Goal: Information Seeking & Learning: Learn about a topic

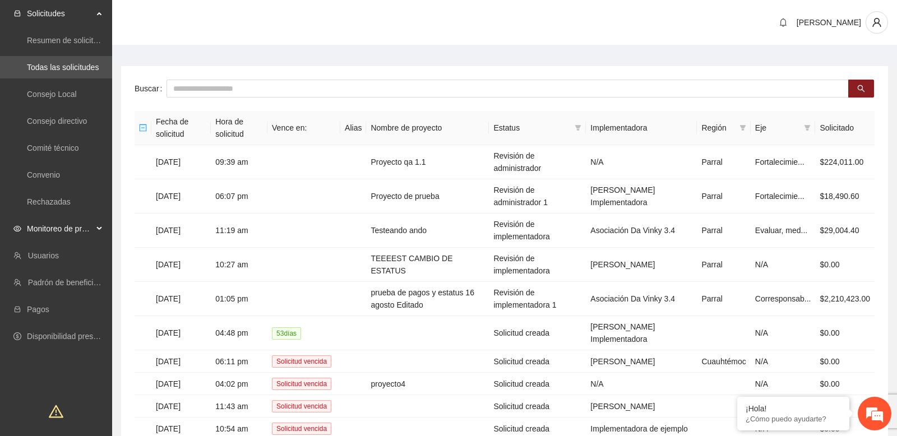
click at [78, 233] on span "Monitoreo de proyectos" at bounding box center [60, 229] width 66 height 22
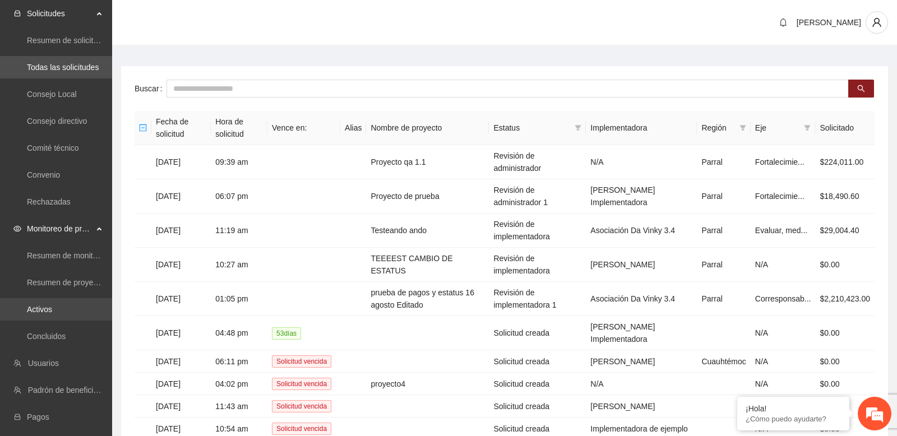
click at [52, 305] on link "Activos" at bounding box center [39, 309] width 25 height 9
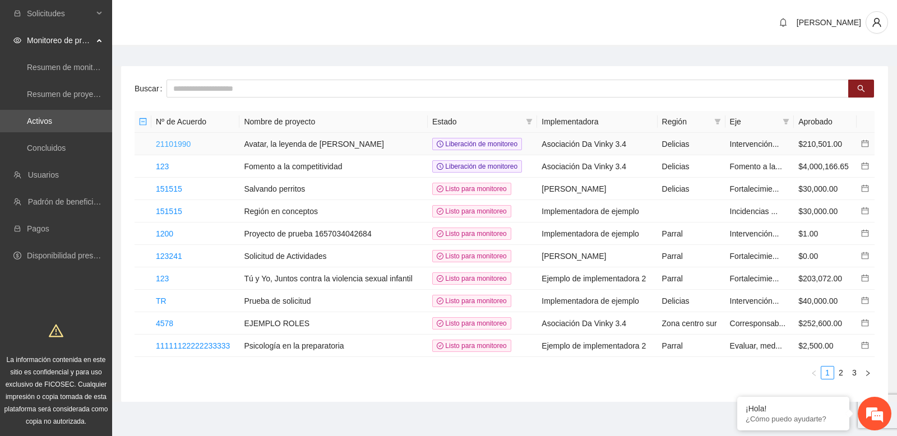
click at [174, 142] on link "21101990" at bounding box center [173, 144] width 35 height 9
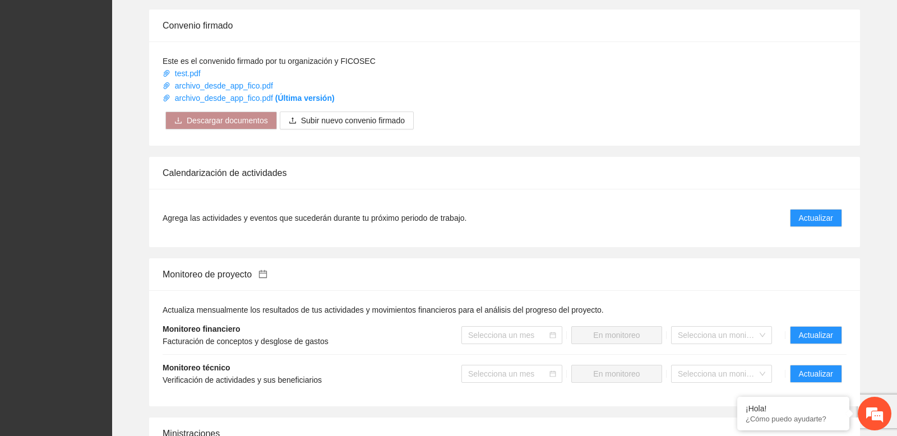
scroll to position [897, 0]
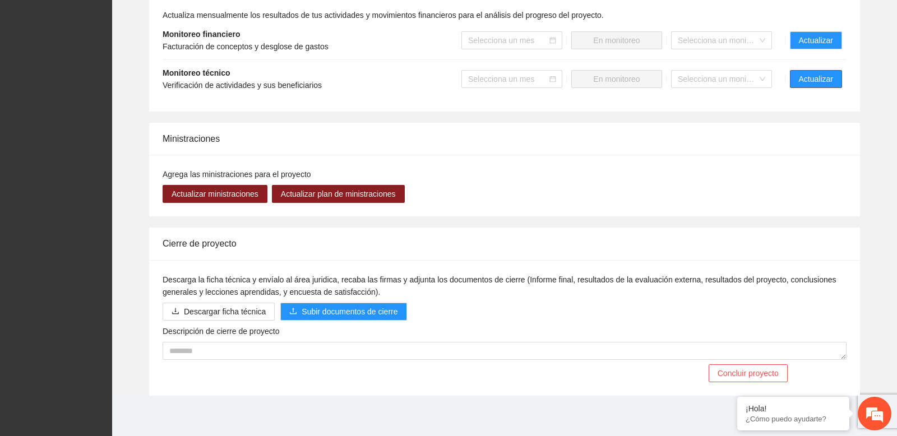
click at [812, 80] on span "Actualizar" at bounding box center [816, 79] width 34 height 12
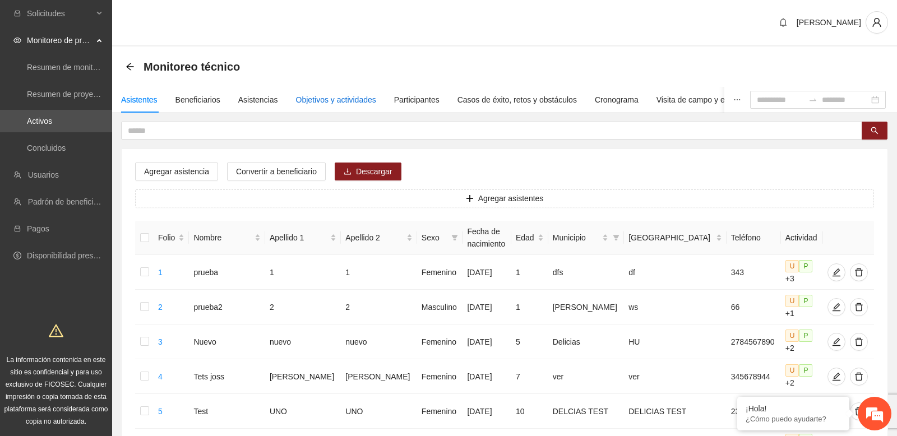
click at [357, 103] on div "Objetivos y actividades" at bounding box center [336, 100] width 80 height 12
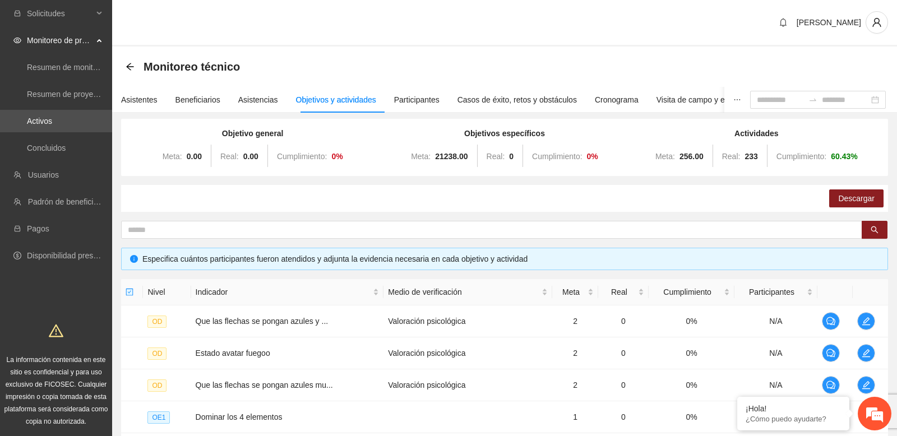
click at [325, 56] on div "Monitoreo técnico" at bounding box center [505, 67] width 758 height 22
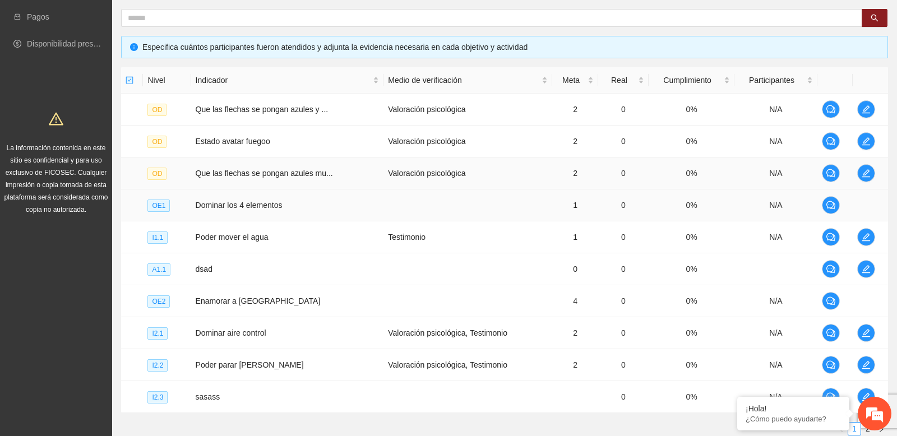
scroll to position [214, 0]
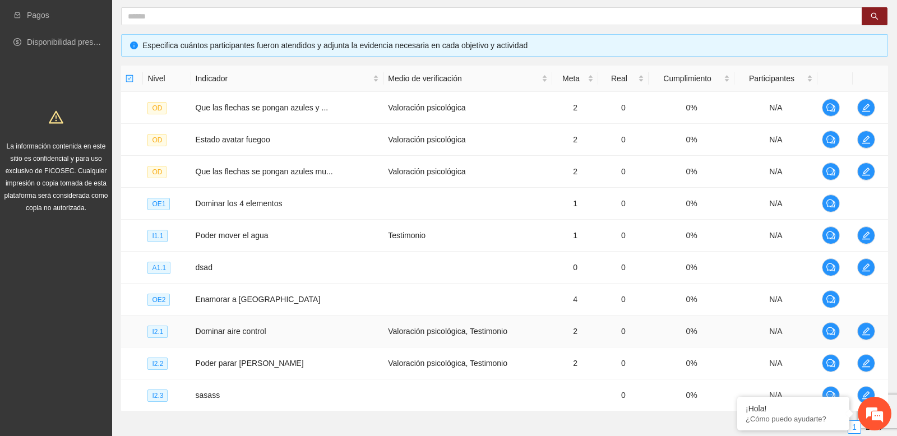
click at [407, 332] on td "Valoración psicológica, Testimonio" at bounding box center [467, 332] width 169 height 32
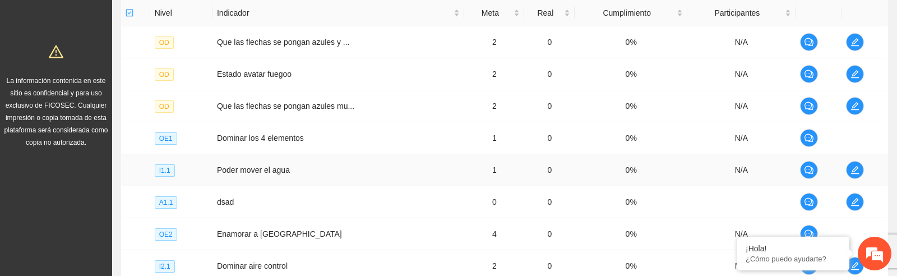
scroll to position [281, 0]
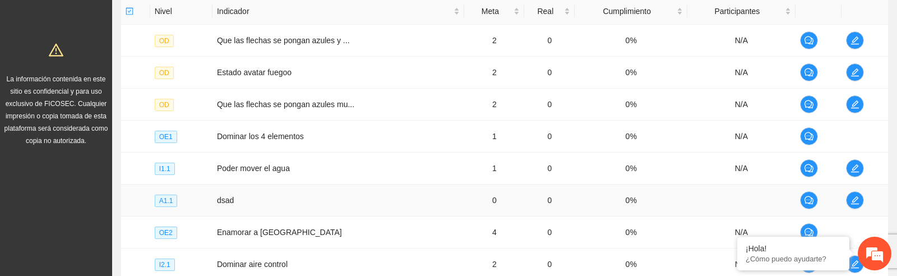
click at [656, 196] on td "0%" at bounding box center [631, 200] width 113 height 32
click at [858, 167] on icon "edit" at bounding box center [854, 168] width 9 height 9
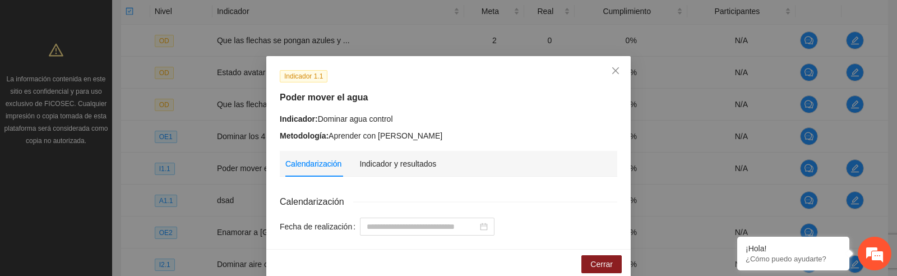
scroll to position [16, 0]
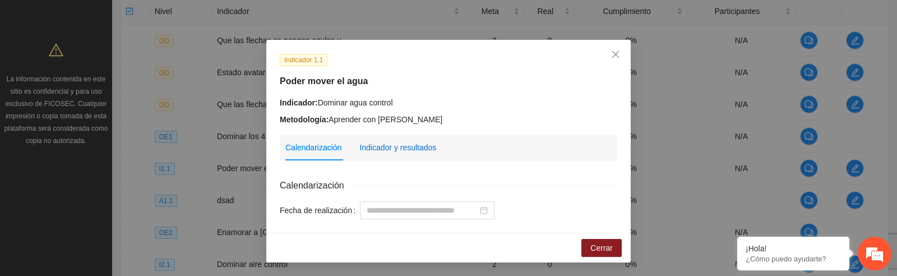
click at [389, 144] on div "Indicador y resultados" at bounding box center [397, 147] width 77 height 12
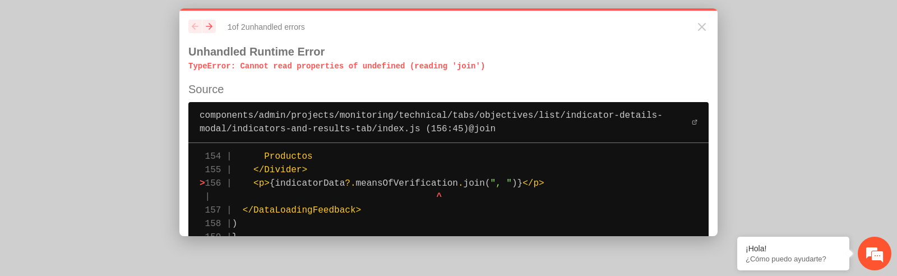
scroll to position [0, 0]
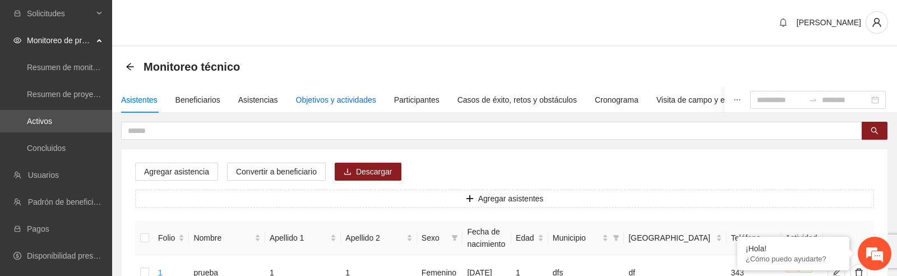
click at [351, 101] on div "Objetivos y actividades" at bounding box center [336, 100] width 80 height 12
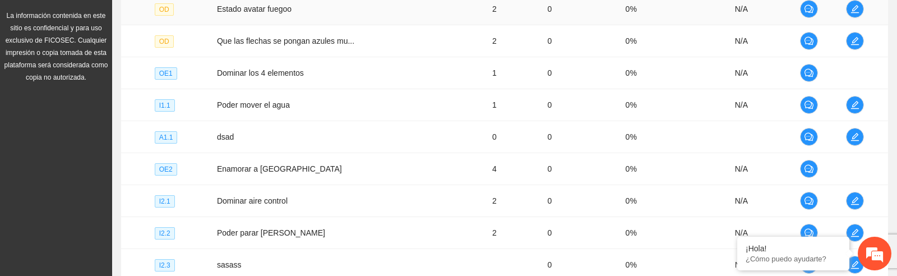
scroll to position [360, 0]
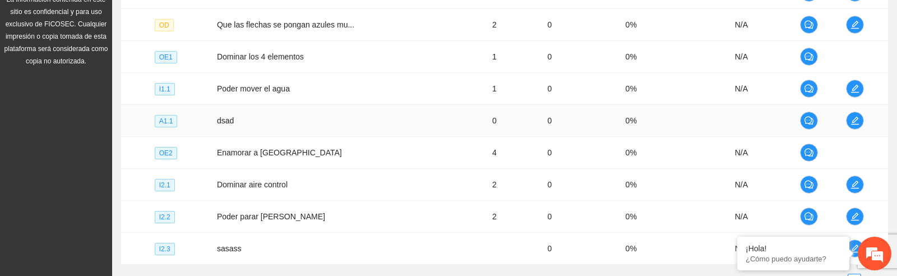
click at [362, 107] on td "dsad" at bounding box center [338, 121] width 252 height 32
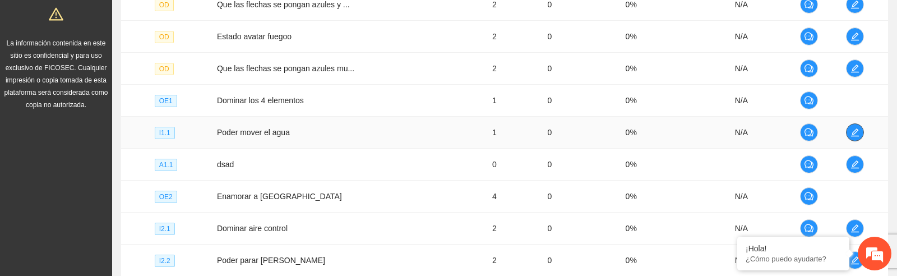
click at [854, 132] on icon "edit" at bounding box center [854, 132] width 9 height 9
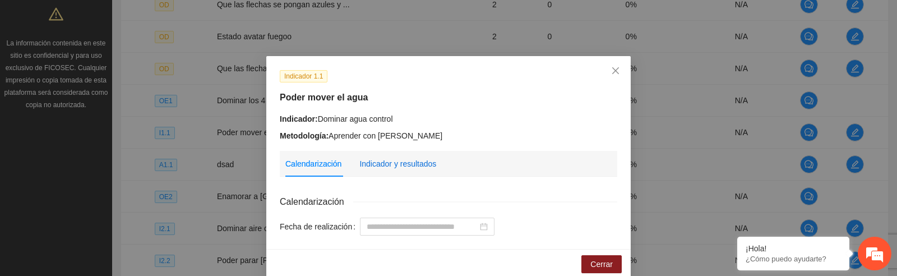
click at [399, 169] on div "Indicador y resultados" at bounding box center [397, 164] width 77 height 12
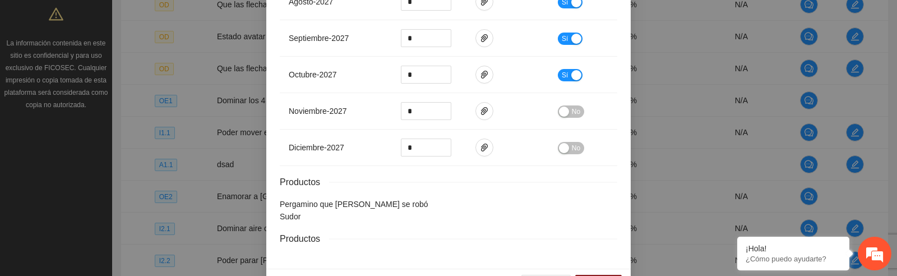
scroll to position [1669, 0]
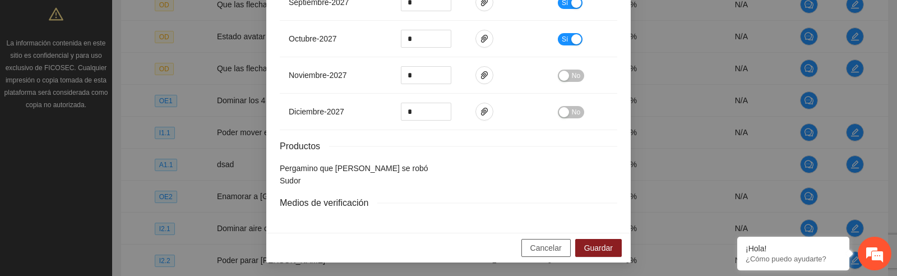
click at [537, 245] on span "Cancelar" at bounding box center [545, 248] width 31 height 12
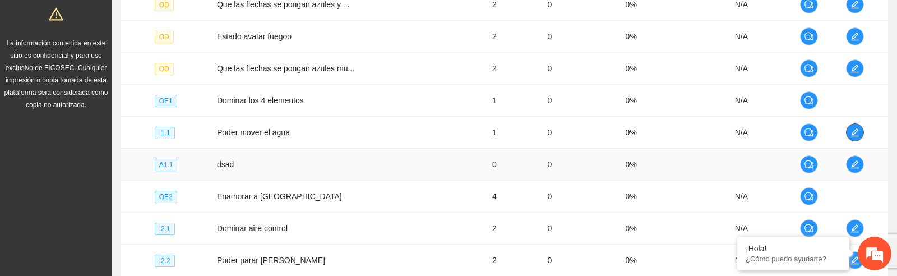
scroll to position [0, 0]
click at [855, 131] on icon "edit" at bounding box center [854, 132] width 9 height 9
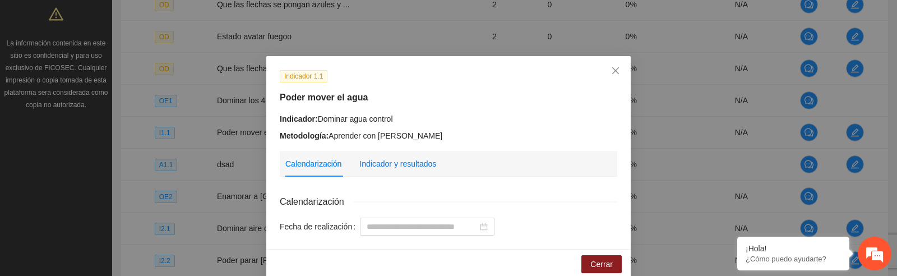
click at [415, 163] on div "Indicador y resultados" at bounding box center [397, 164] width 77 height 12
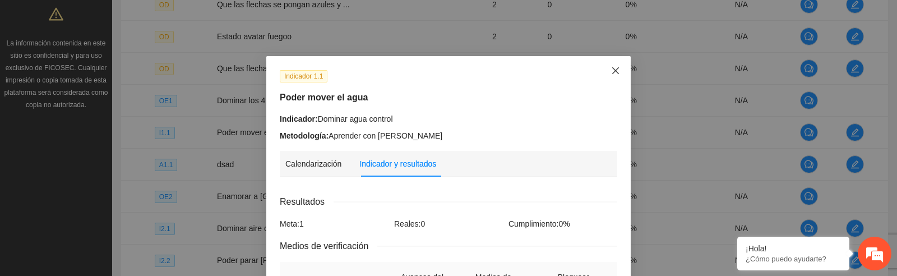
click at [615, 70] on icon "close" at bounding box center [615, 70] width 7 height 7
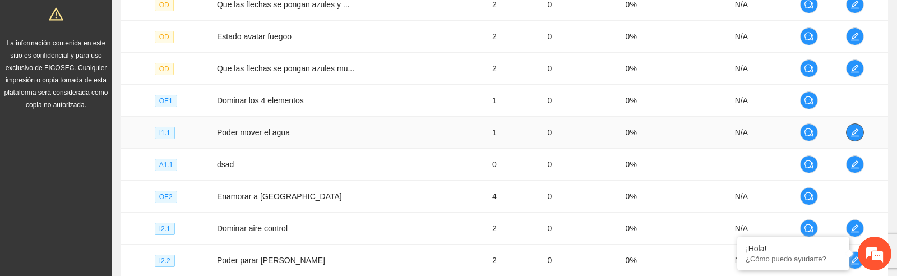
click at [861, 128] on span "edit" at bounding box center [855, 132] width 17 height 9
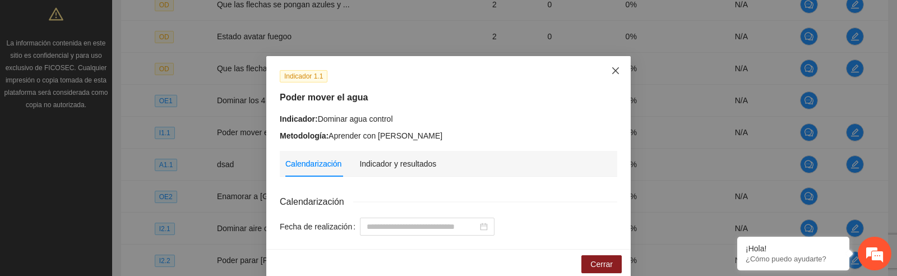
click at [616, 71] on icon "close" at bounding box center [615, 70] width 7 height 7
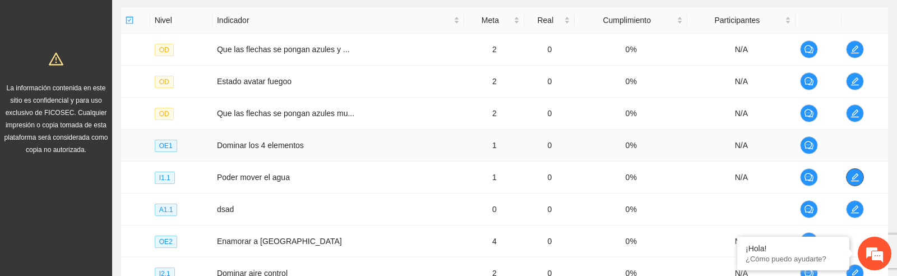
scroll to position [272, 0]
click at [289, 168] on td "Poder mover el agua" at bounding box center [338, 177] width 252 height 32
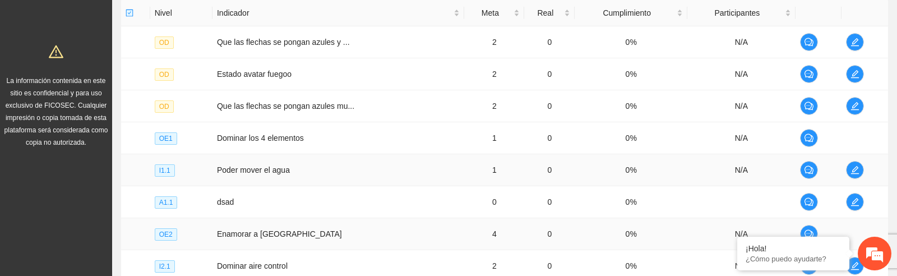
scroll to position [280, 0]
click at [382, 169] on td "Poder mover el agua" at bounding box center [338, 170] width 252 height 32
click at [855, 168] on icon "edit" at bounding box center [854, 169] width 9 height 9
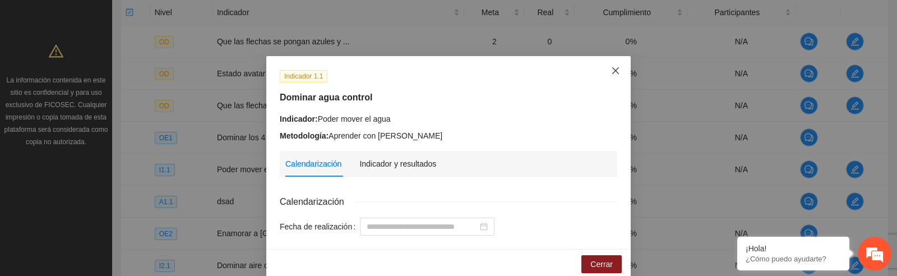
click at [614, 68] on icon "close" at bounding box center [615, 70] width 9 height 9
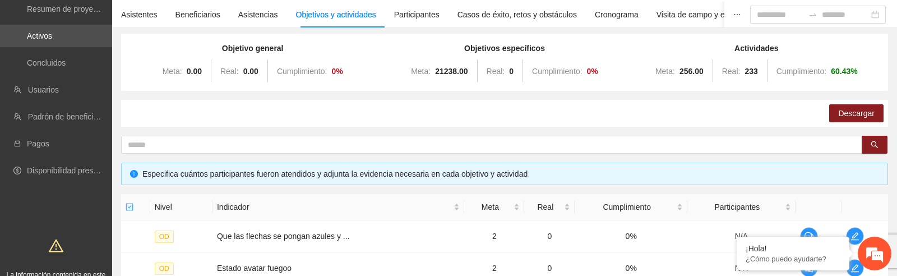
scroll to position [81, 0]
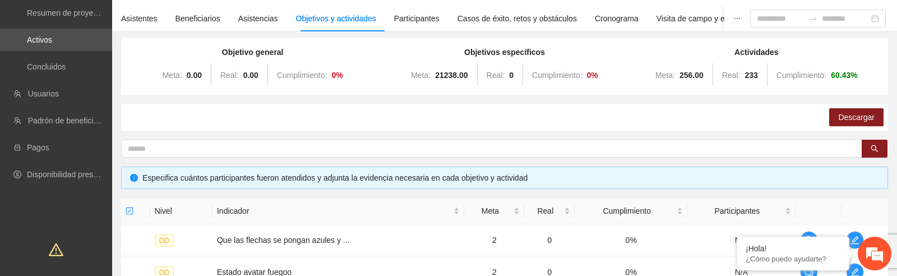
click at [734, 108] on div "Descargar" at bounding box center [504, 117] width 767 height 27
click at [724, 115] on div "Descargar" at bounding box center [504, 117] width 767 height 27
click at [844, 118] on span "Descargar" at bounding box center [856, 117] width 36 height 12
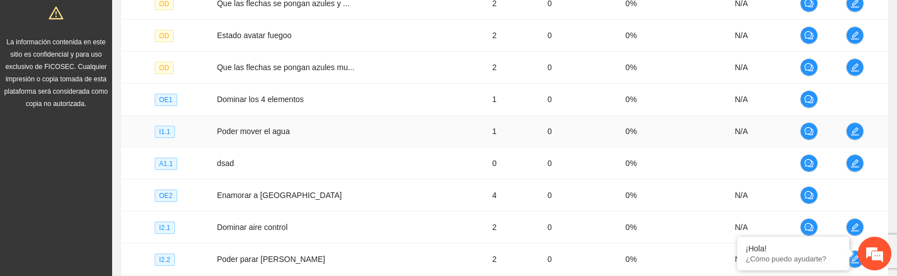
scroll to position [330, 0]
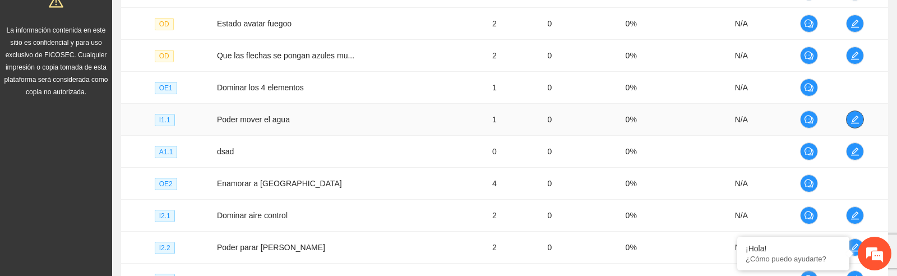
click at [852, 123] on icon "edit" at bounding box center [854, 119] width 9 height 9
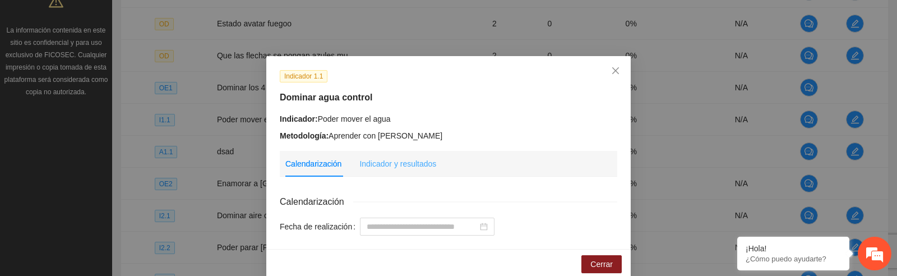
click at [383, 170] on div "Indicador y resultados" at bounding box center [397, 164] width 77 height 26
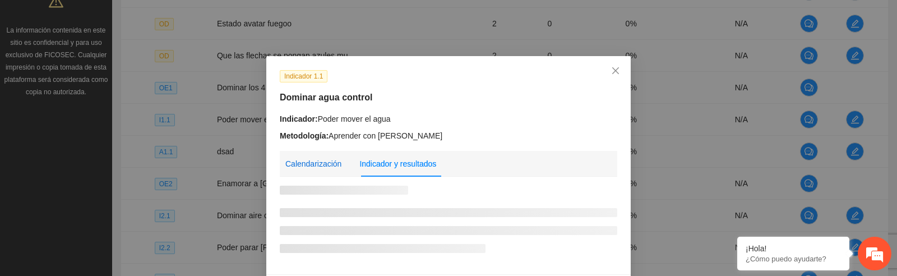
click at [320, 167] on div "Calendarización" at bounding box center [313, 164] width 56 height 12
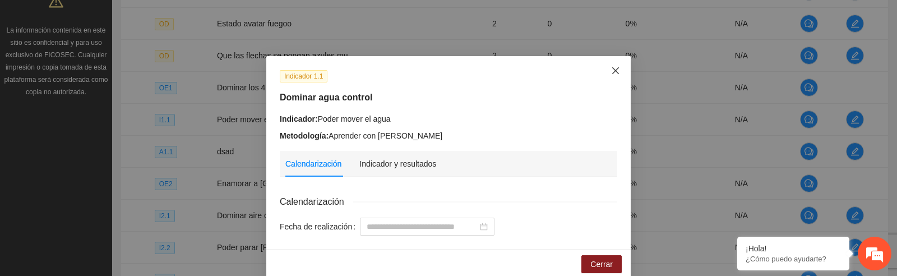
click at [613, 75] on icon "close" at bounding box center [615, 70] width 9 height 9
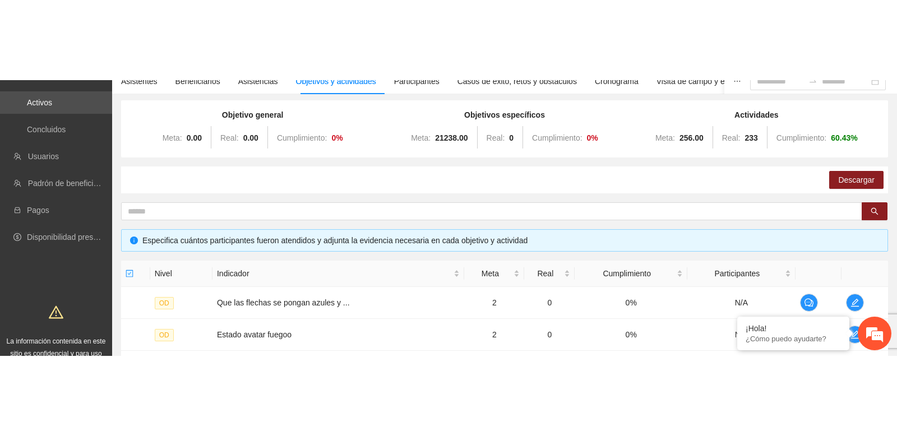
scroll to position [56, 0]
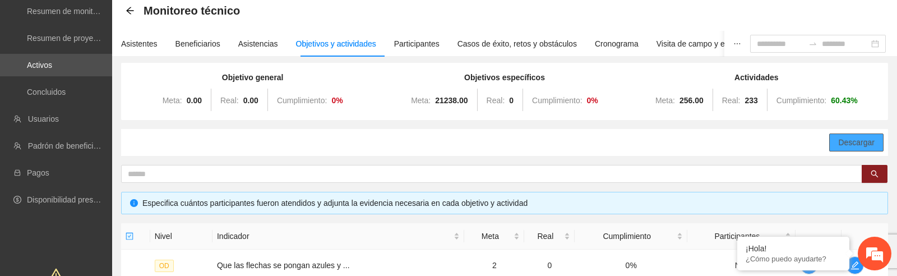
click at [849, 146] on span "Descargar" at bounding box center [856, 142] width 36 height 12
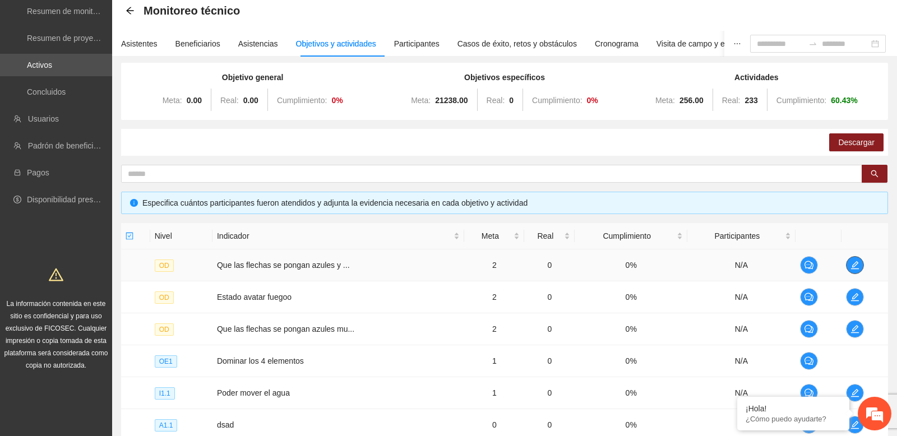
click at [859, 267] on icon "edit" at bounding box center [854, 265] width 9 height 9
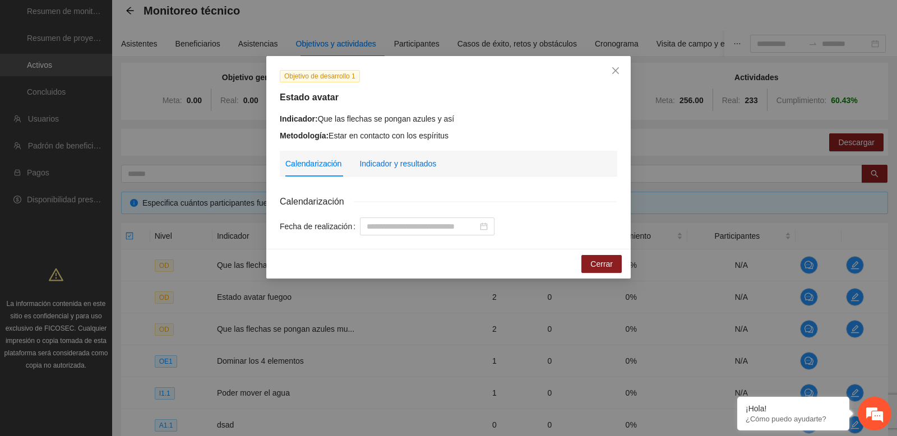
click at [401, 164] on div "Indicador y resultados" at bounding box center [397, 164] width 77 height 12
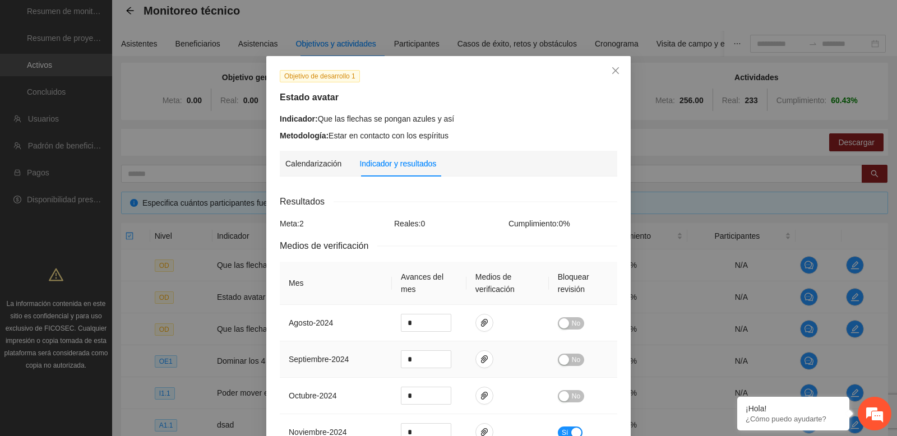
scroll to position [1516, 0]
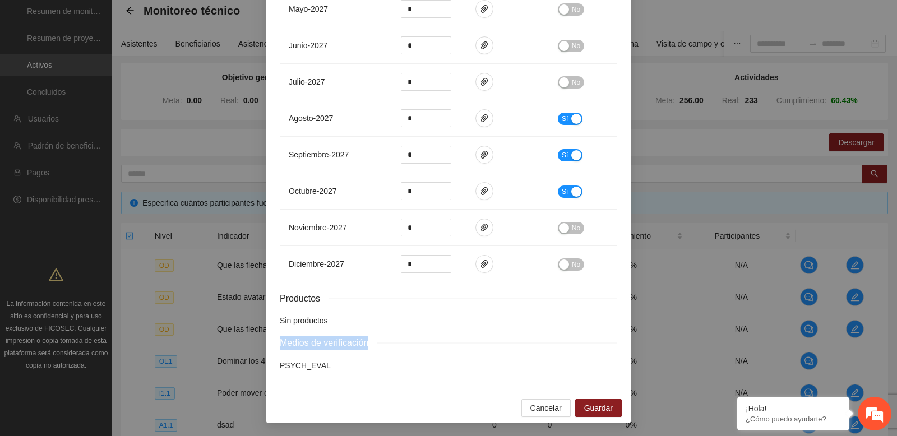
drag, startPoint x: 280, startPoint y: 343, endPoint x: 372, endPoint y: 343, distance: 91.4
click at [372, 343] on span "Medios de verificación" at bounding box center [329, 343] width 98 height 14
copy span "Medios de verificación"
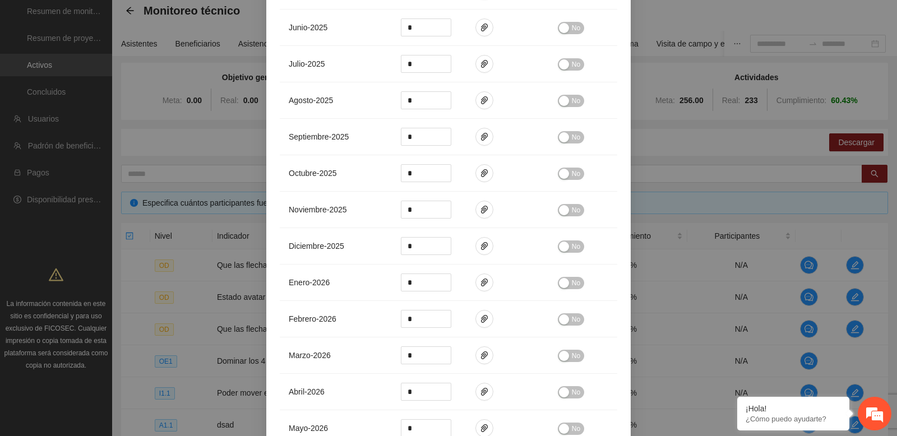
scroll to position [0, 0]
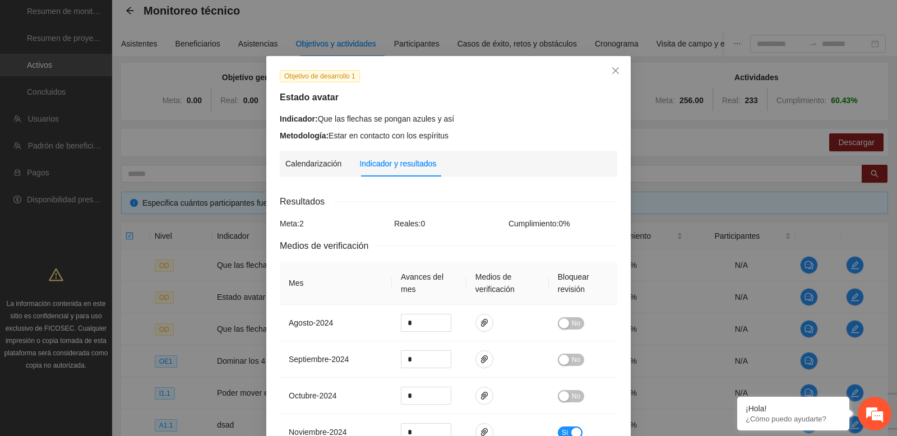
click at [481, 175] on div "Calendarización Indicador y resultados" at bounding box center [448, 164] width 326 height 26
click at [333, 164] on div "Calendarización" at bounding box center [313, 164] width 56 height 12
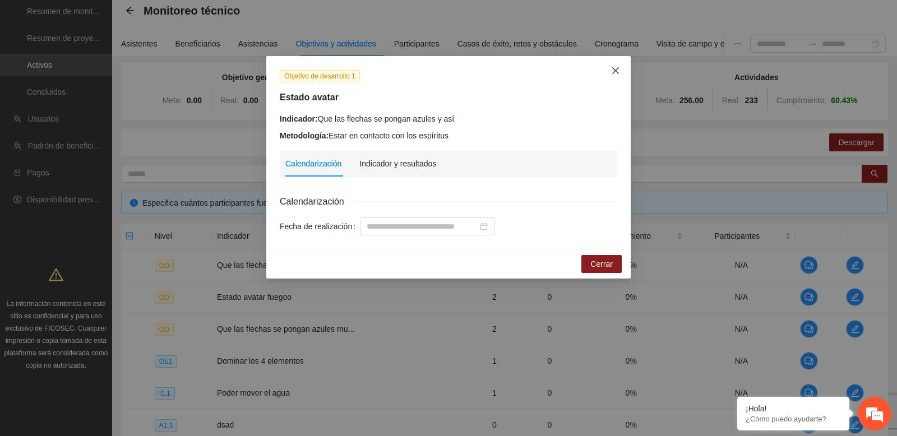
click at [615, 69] on icon "close" at bounding box center [615, 70] width 9 height 9
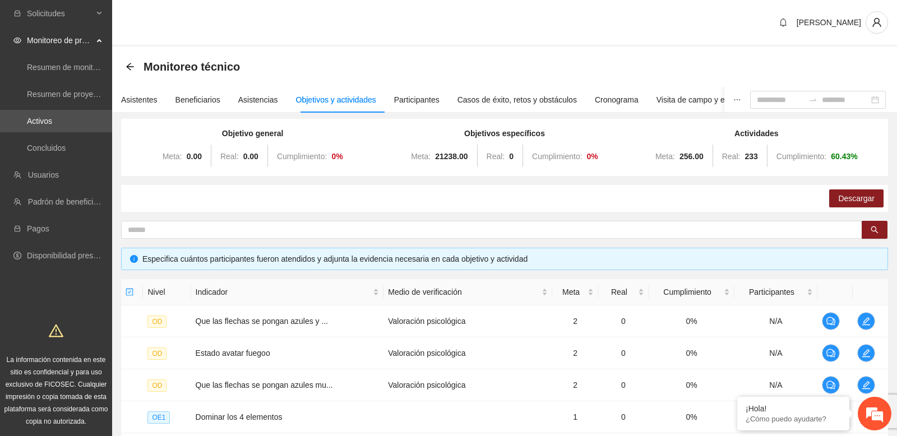
click at [366, 62] on div "Monitoreo técnico" at bounding box center [505, 67] width 758 height 22
click at [52, 121] on link "Activos" at bounding box center [39, 121] width 25 height 9
click at [50, 118] on link "Activos" at bounding box center [39, 121] width 25 height 9
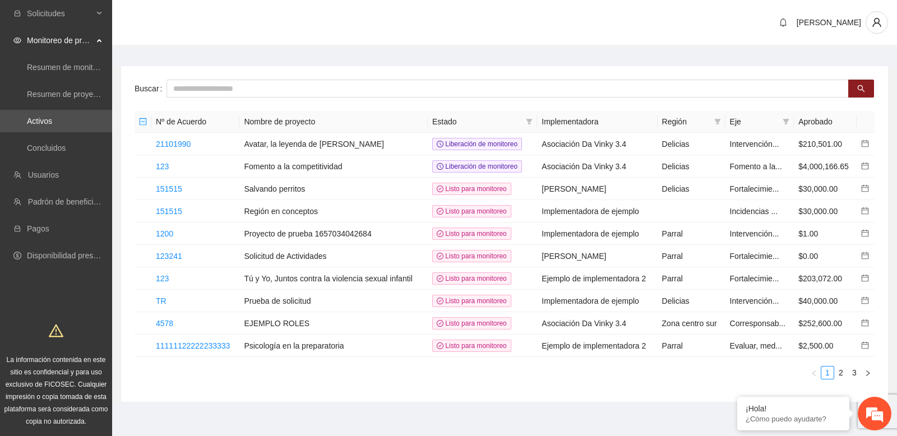
click at [99, 43] on div "Monitoreo de proyectos" at bounding box center [56, 40] width 112 height 22
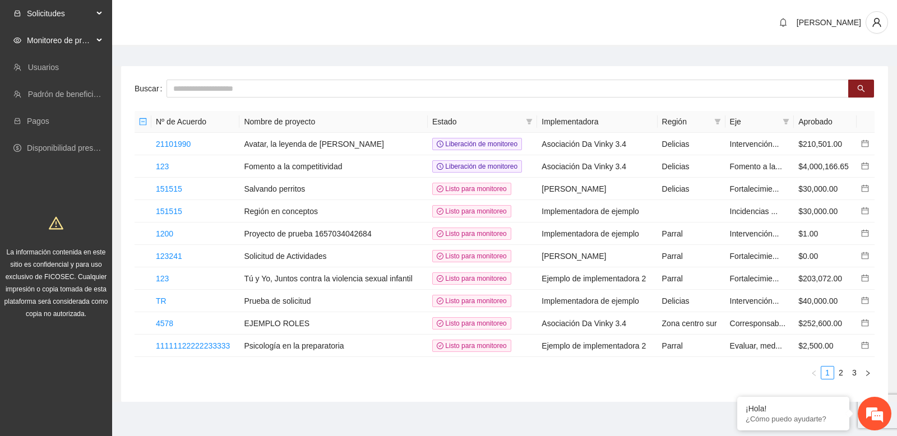
click at [97, 9] on div "Solicitudes" at bounding box center [56, 13] width 112 height 22
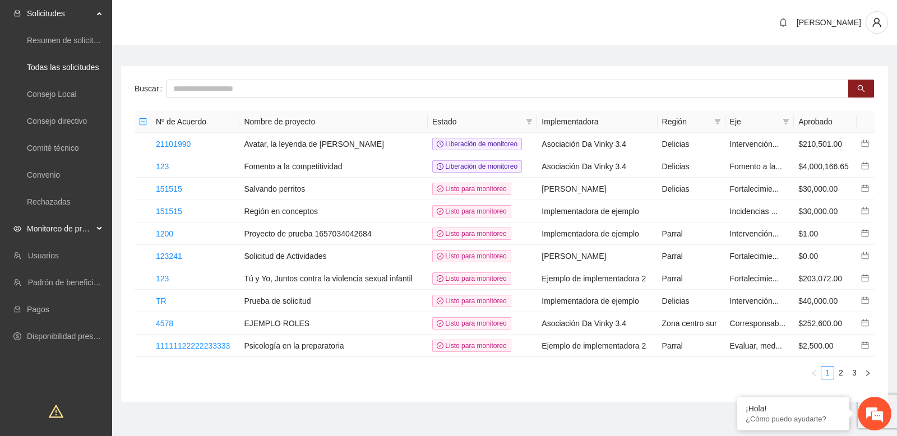
click at [97, 9] on div "Solicitudes" at bounding box center [56, 13] width 112 height 22
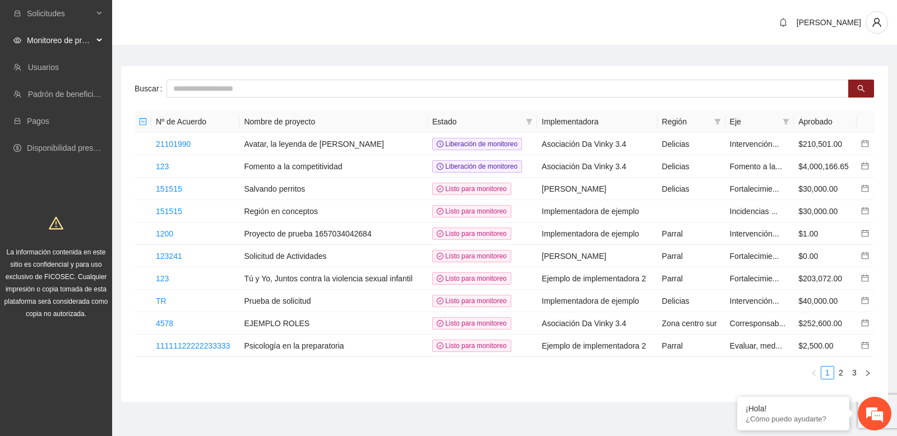
click at [117, 181] on div "Buscar Nº de Acuerdo Nombre de proyecto Estado Implementadora Región Eje Aproba…" at bounding box center [504, 234] width 785 height 336
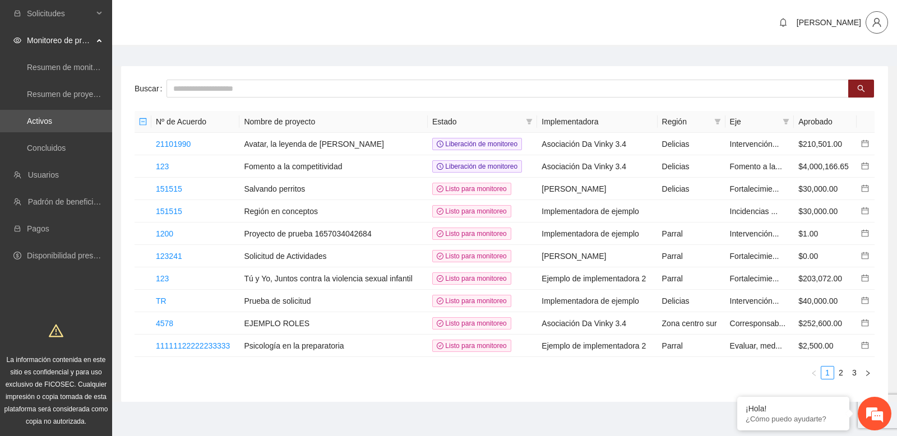
click at [873, 24] on icon "user" at bounding box center [876, 22] width 8 height 9
click at [829, 65] on span "Cerrar sesión" at bounding box center [845, 65] width 71 height 12
